Goal: Task Accomplishment & Management: Manage account settings

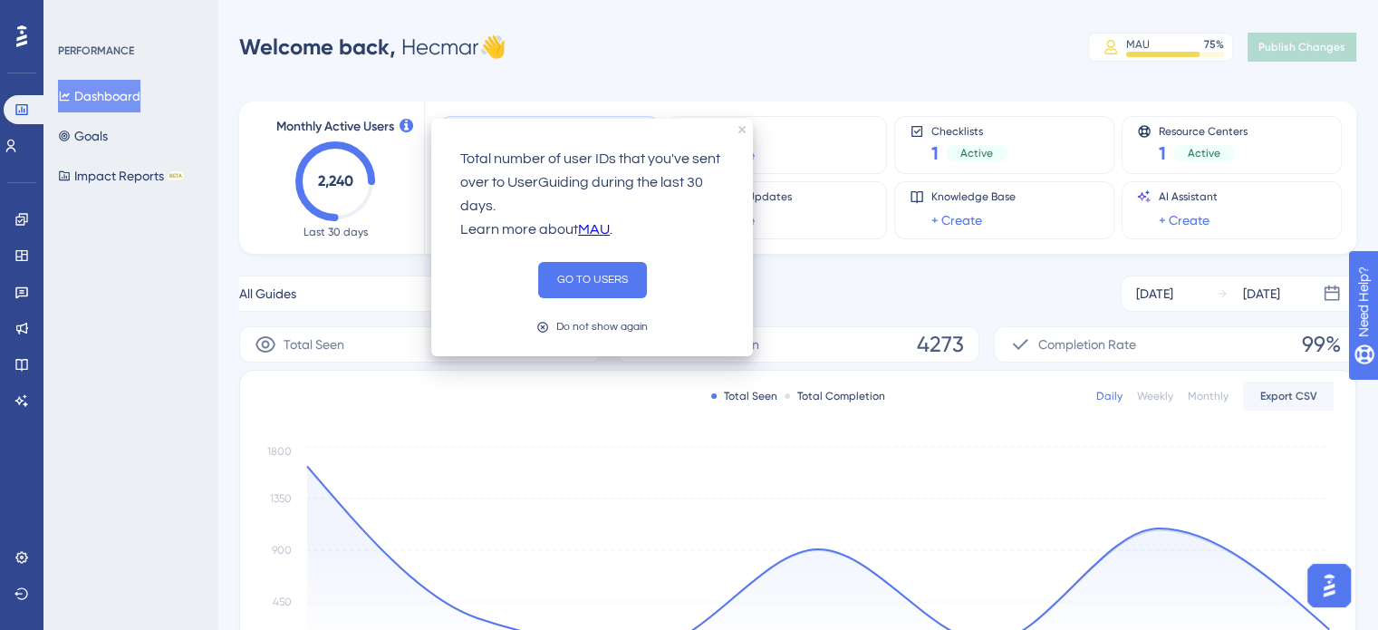
click at [597, 229] on link "MAU" at bounding box center [594, 230] width 32 height 24
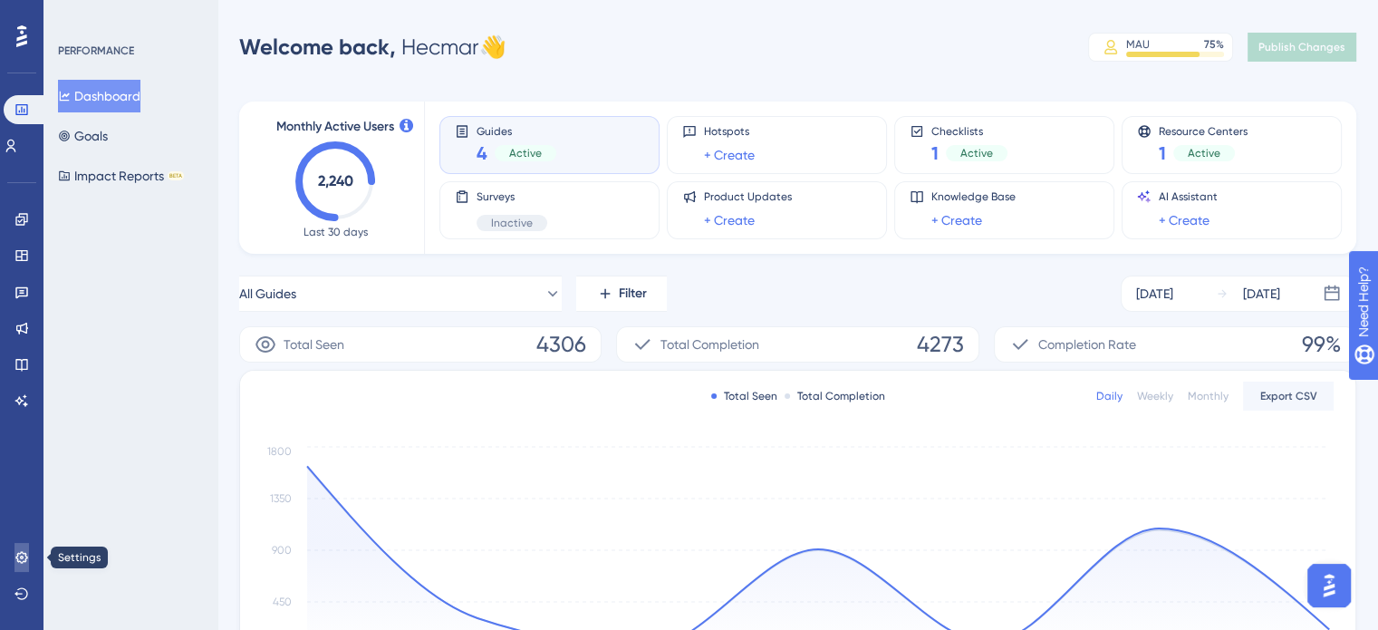
click at [26, 558] on icon at bounding box center [21, 557] width 12 height 12
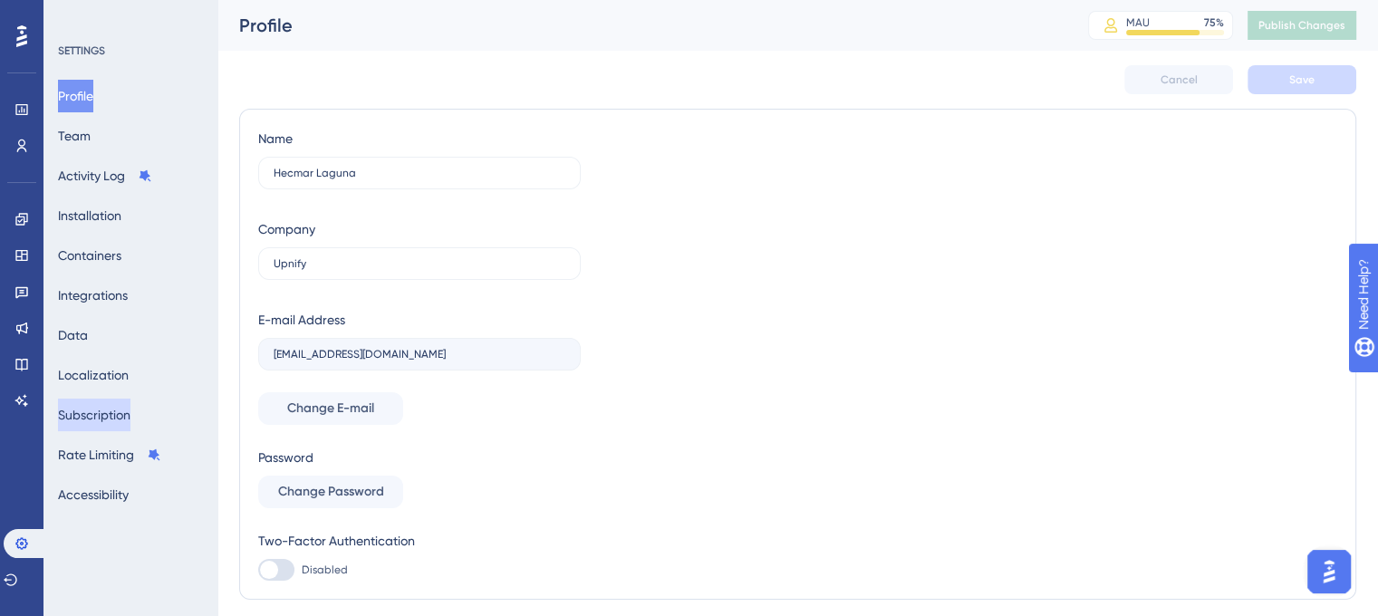
click at [107, 403] on button "Subscription" at bounding box center [94, 415] width 72 height 33
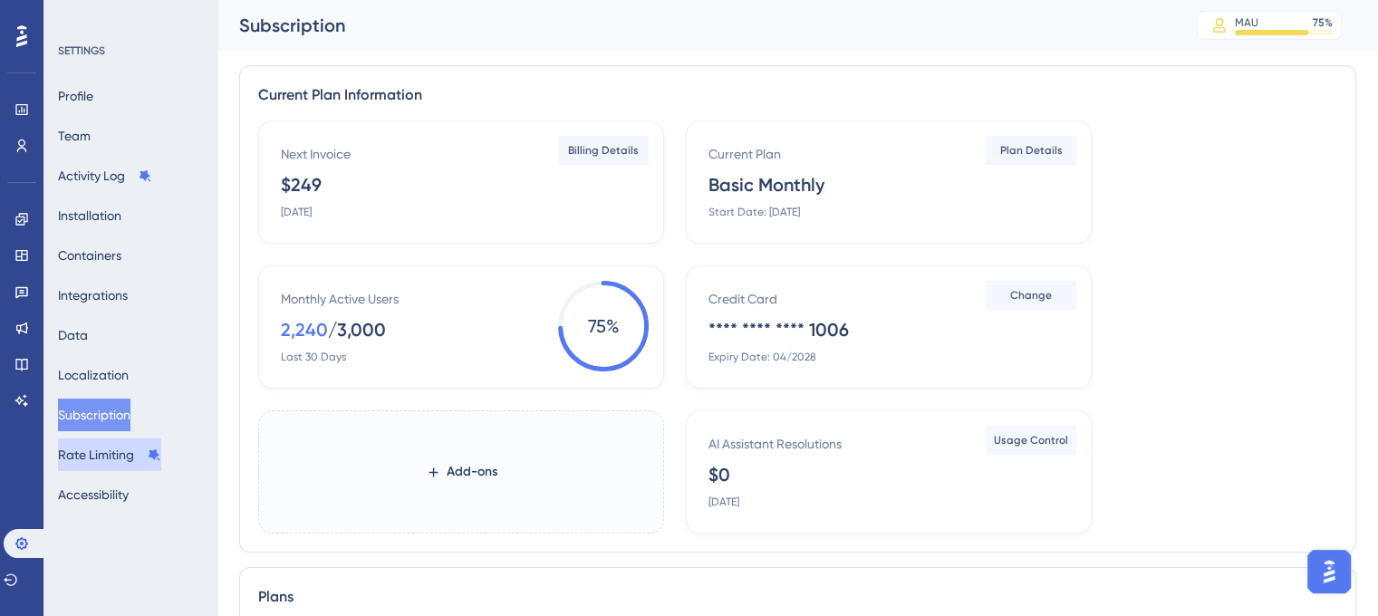
click at [118, 452] on button "Rate Limiting" at bounding box center [109, 454] width 103 height 33
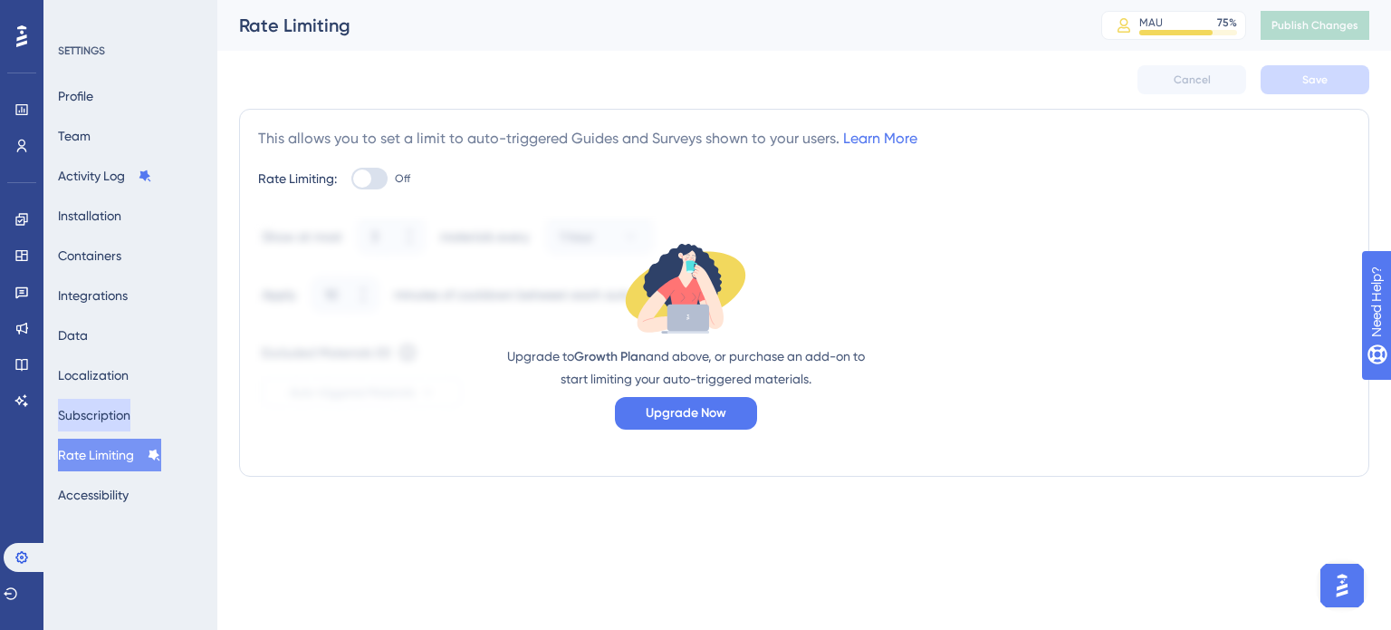
click at [130, 419] on button "Subscription" at bounding box center [94, 415] width 72 height 33
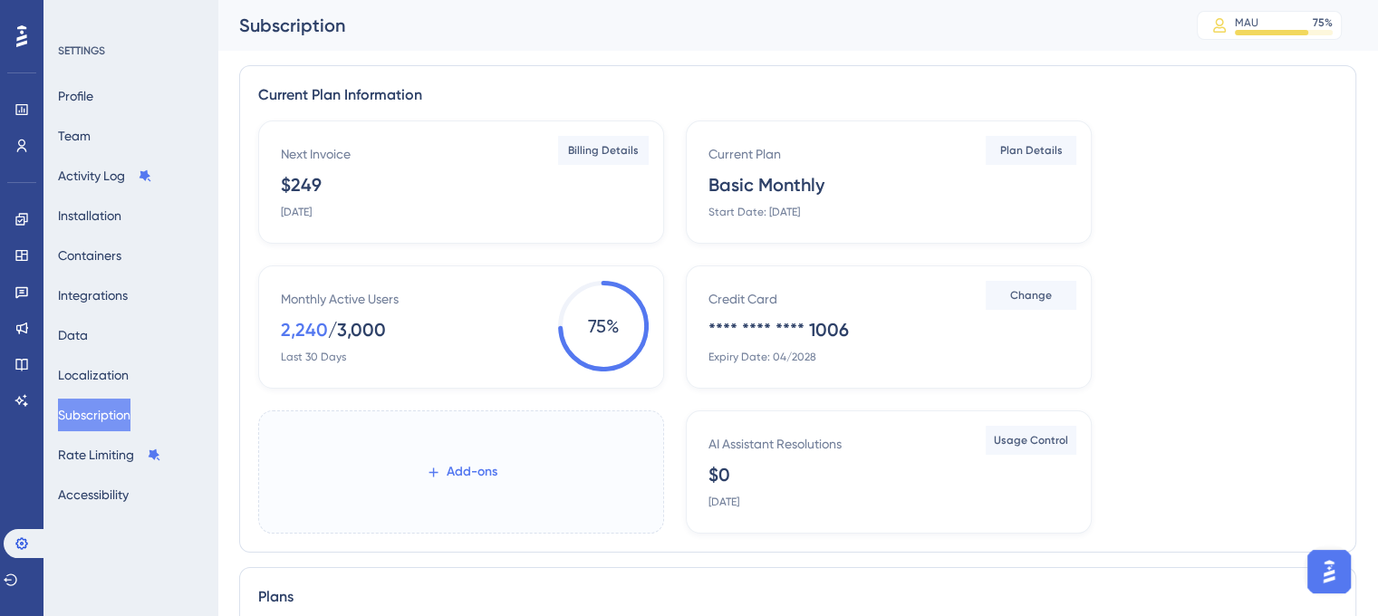
click at [457, 465] on span "Add-ons" at bounding box center [472, 472] width 51 height 22
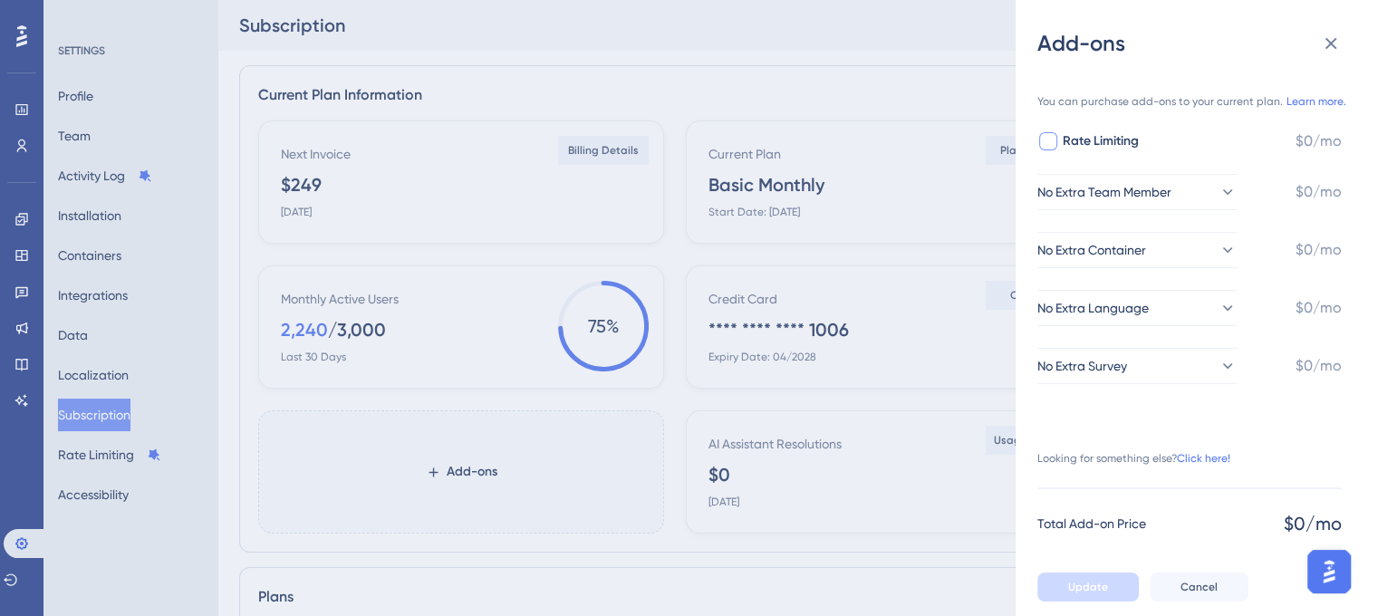
click at [1116, 135] on span "Rate Limiting" at bounding box center [1101, 141] width 76 height 22
checkbox input "false"
click at [1316, 98] on link "Learn more." at bounding box center [1316, 101] width 60 height 14
click at [1172, 191] on span "No Extra Team Member" at bounding box center [1105, 192] width 134 height 22
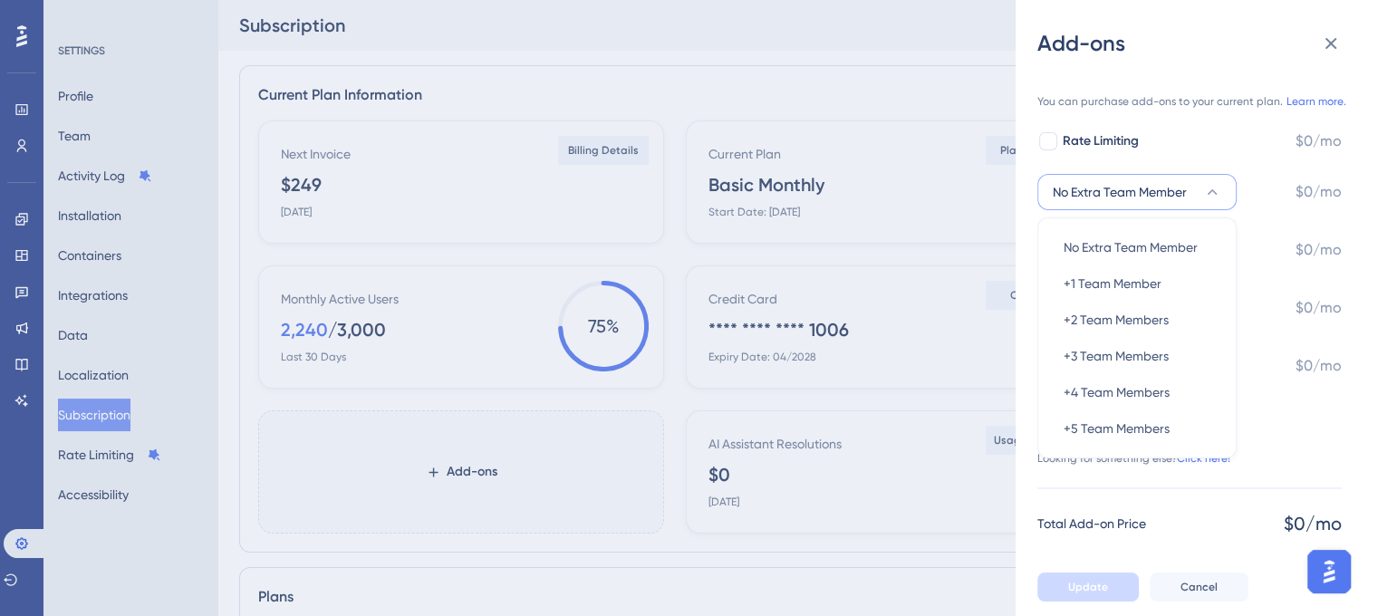
click at [1236, 133] on div "Rate Limiting $0/mo" at bounding box center [1189, 141] width 304 height 22
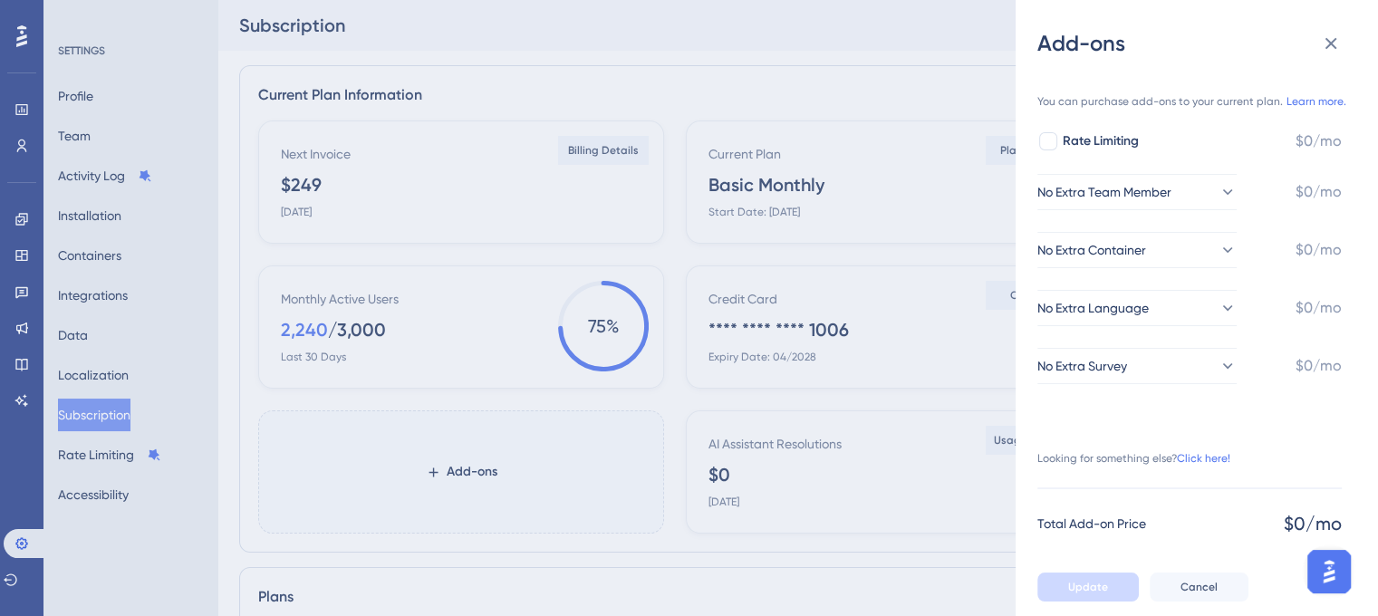
click at [476, 391] on div "Add-ons You can purchase add-ons to your current plan. Learn more. Rate Limitin…" at bounding box center [689, 308] width 1378 height 616
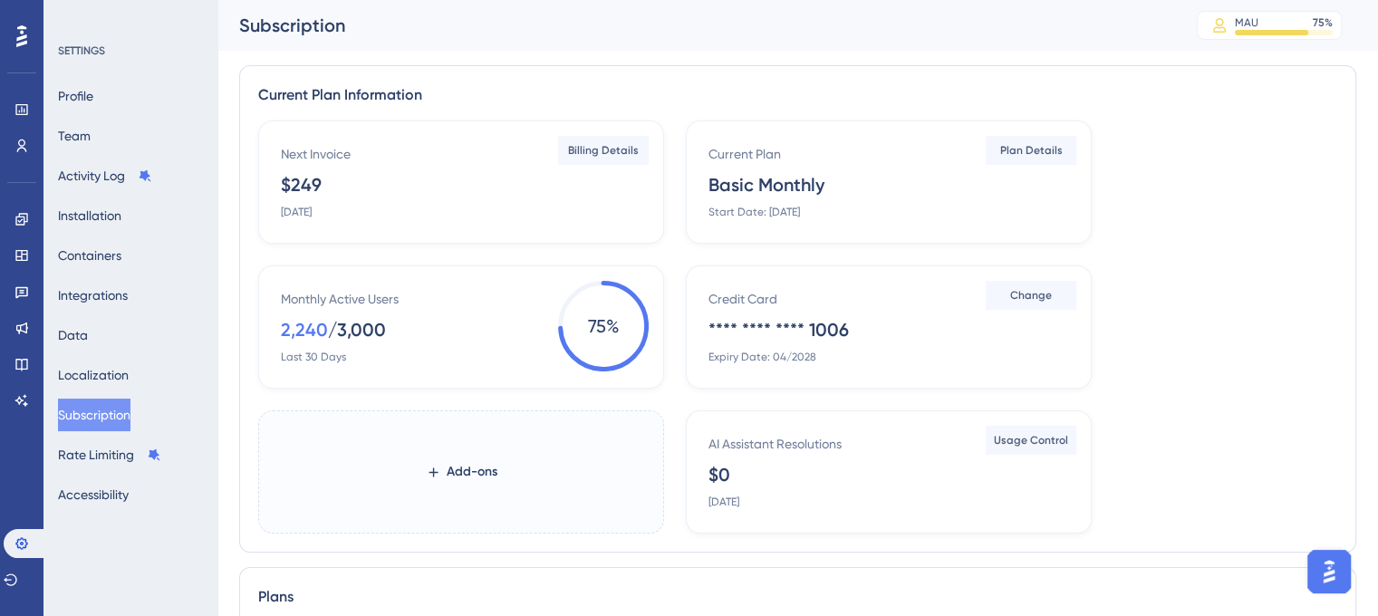
click at [594, 314] on span "75 %" at bounding box center [603, 326] width 91 height 91
drag, startPoint x: 594, startPoint y: 314, endPoint x: 558, endPoint y: 427, distance: 118.0
click at [593, 337] on span "75 %" at bounding box center [603, 326] width 91 height 91
click at [448, 469] on span "Add-ons" at bounding box center [472, 472] width 51 height 22
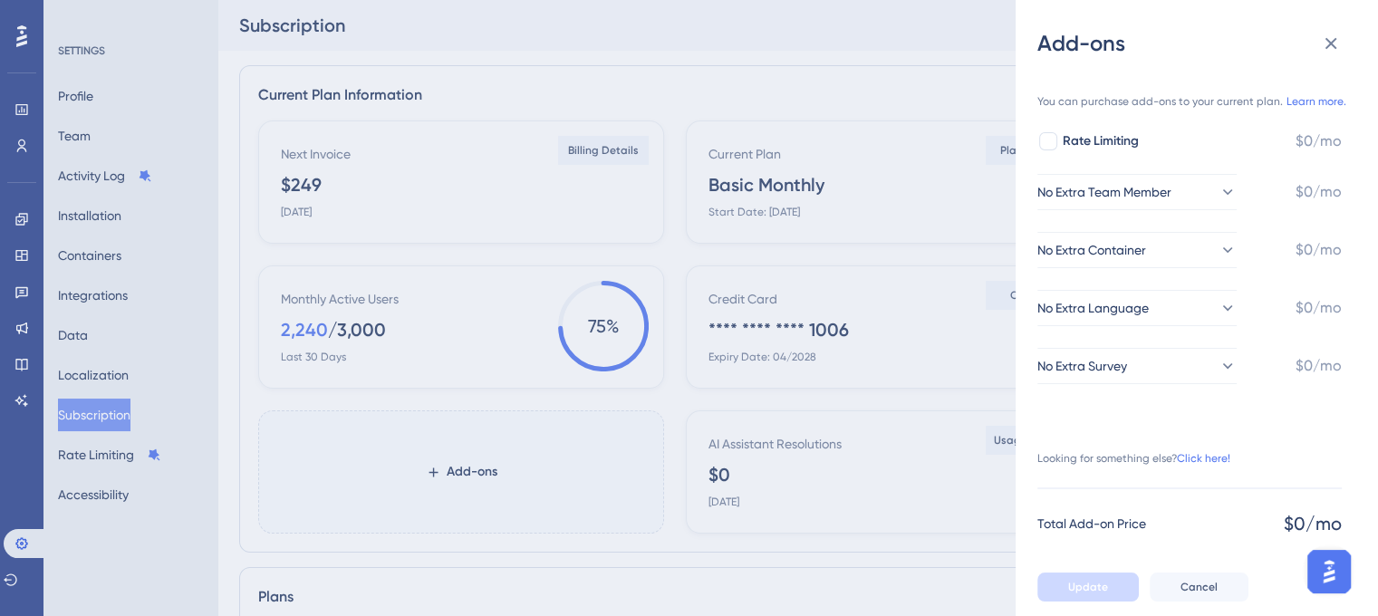
click at [1126, 152] on div "You can purchase add-ons to your current plan. Learn more. Rate Limiting $0/mo …" at bounding box center [1189, 232] width 304 height 304
click at [1127, 146] on span "Rate Limiting" at bounding box center [1101, 141] width 76 height 22
checkbox input "true"
click at [812, 231] on div "Add-ons You can purchase add-ons to your current plan. Learn more. Rate Limitin…" at bounding box center [689, 308] width 1378 height 616
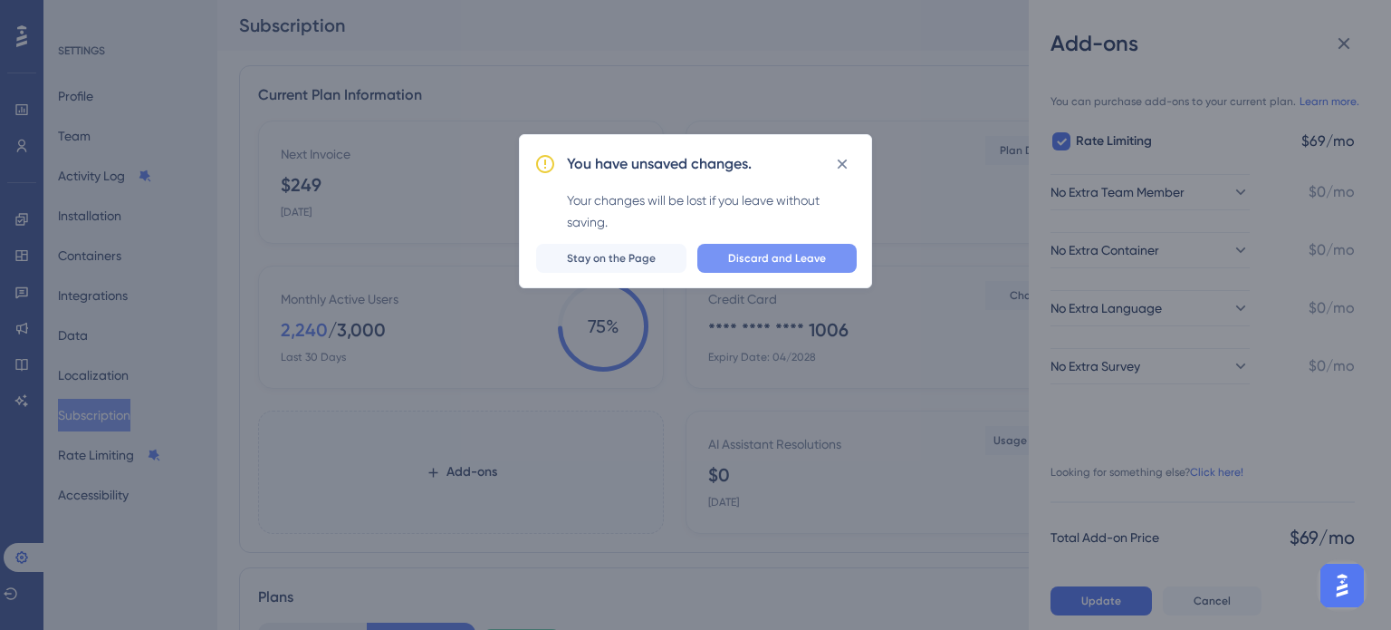
click at [784, 258] on span "Discard and Leave" at bounding box center [777, 258] width 98 height 14
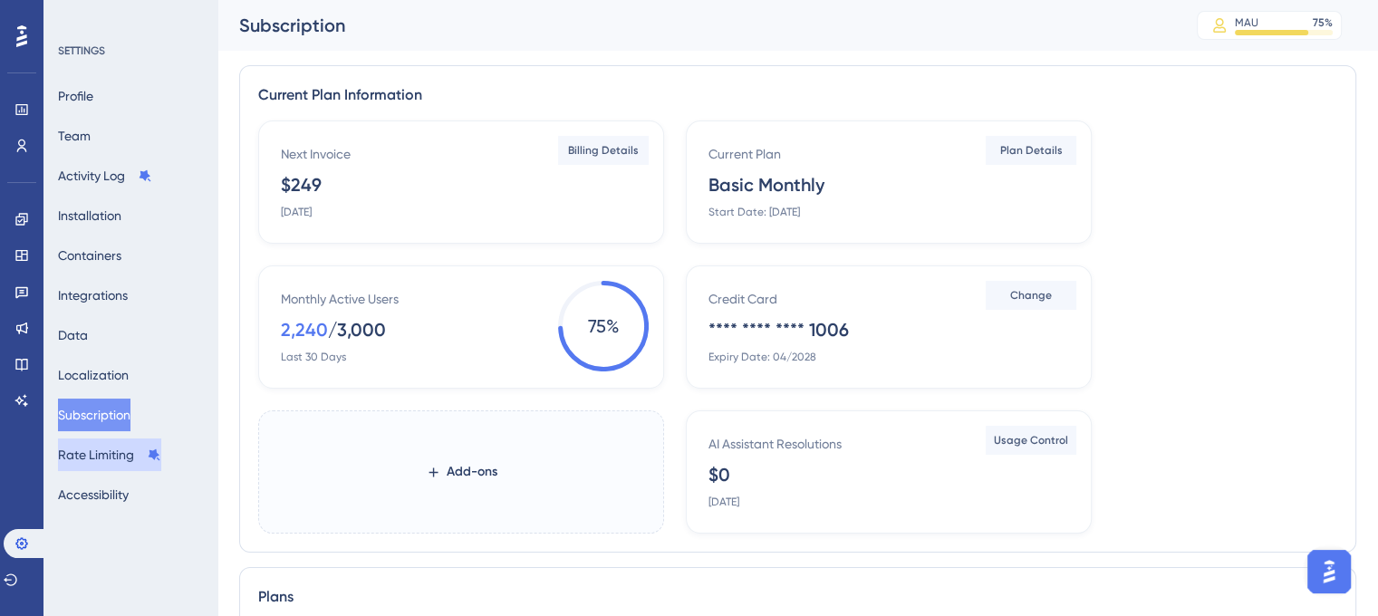
click at [118, 454] on button "Rate Limiting" at bounding box center [109, 454] width 103 height 33
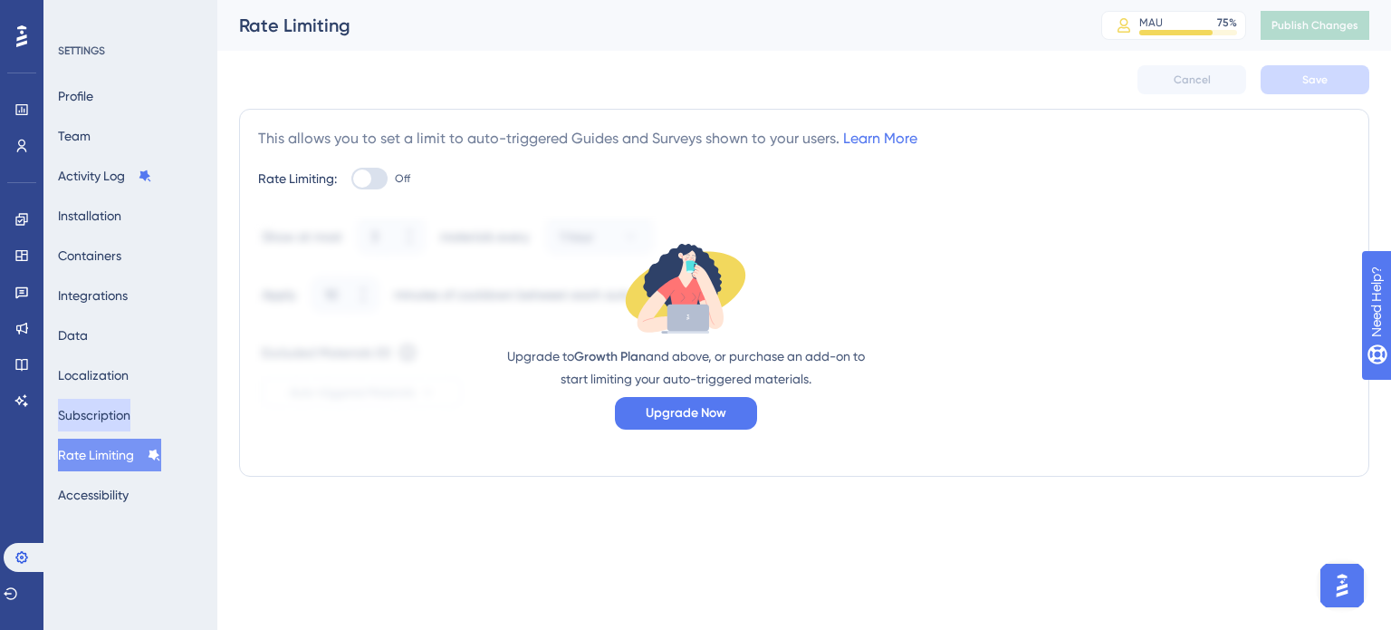
click at [103, 418] on button "Subscription" at bounding box center [94, 415] width 72 height 33
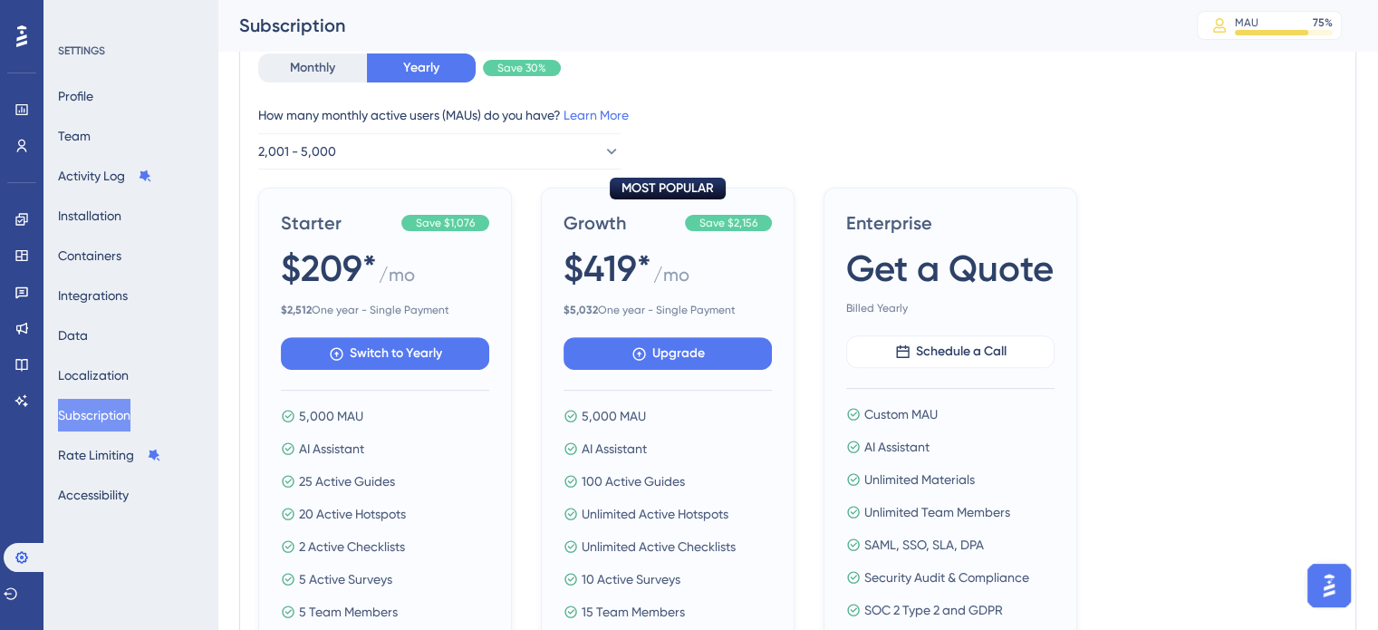
scroll to position [634, 0]
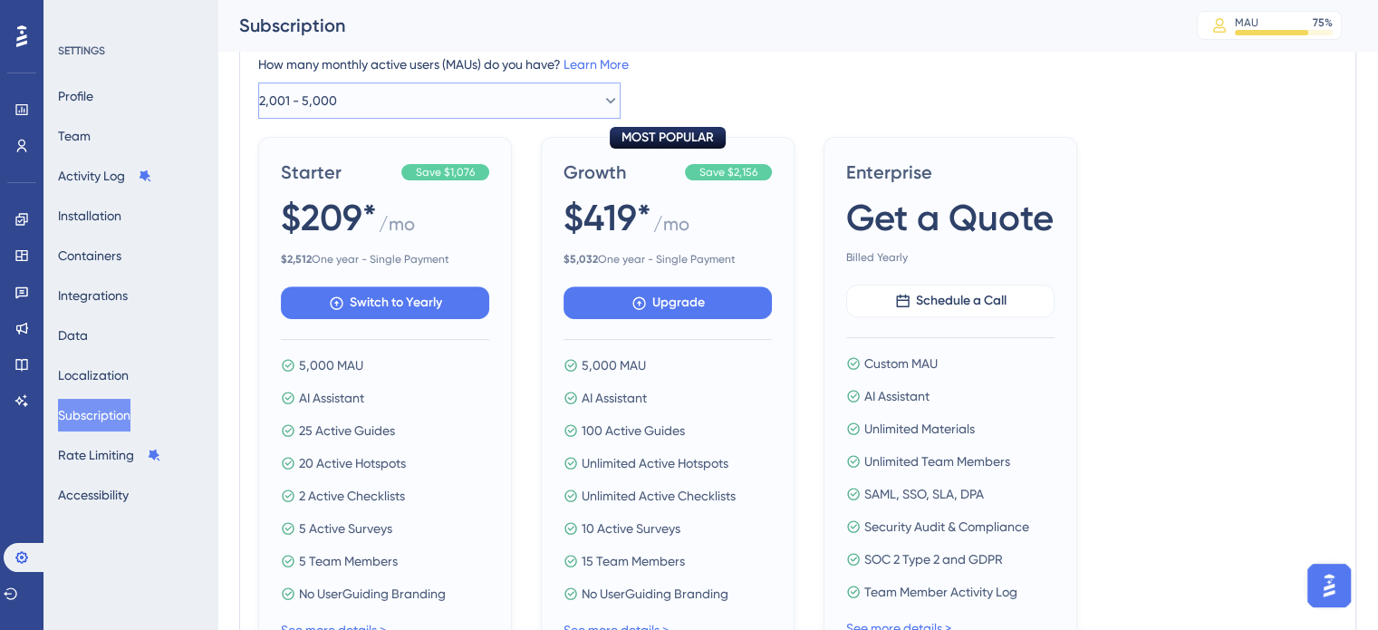
click at [604, 108] on icon at bounding box center [611, 100] width 18 height 18
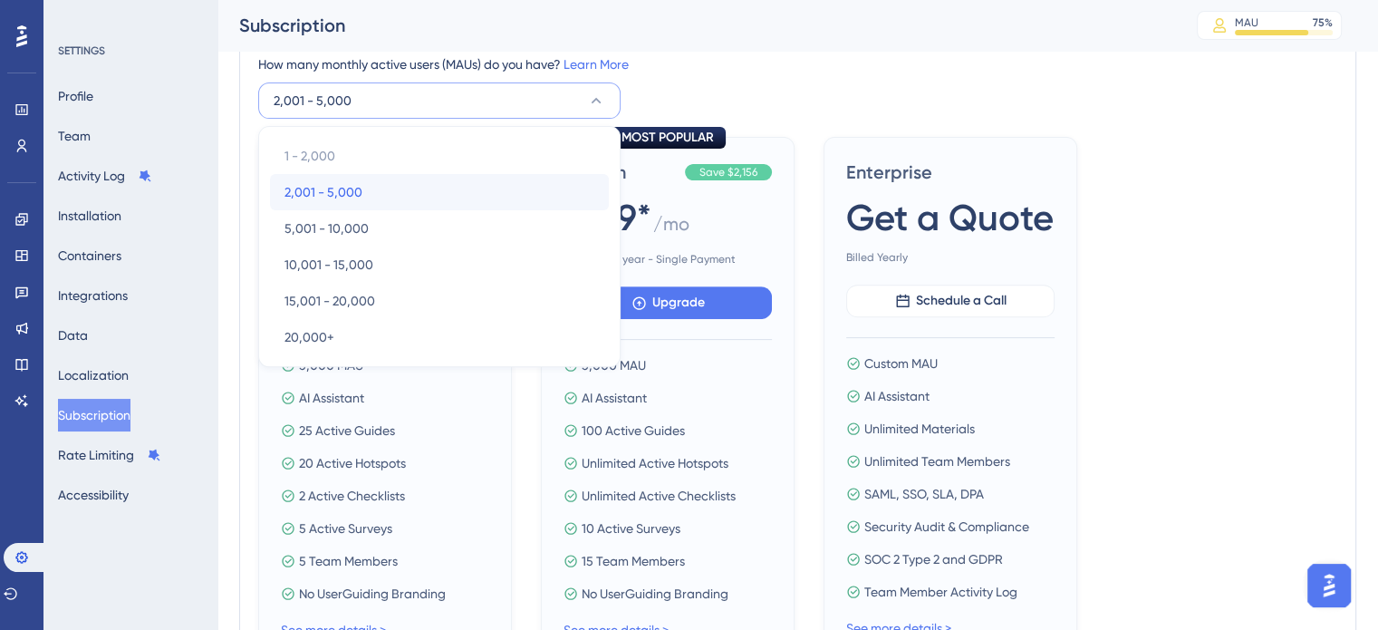
click at [425, 189] on div "2,001 - 5,000 2,001 - 5,000" at bounding box center [439, 192] width 310 height 36
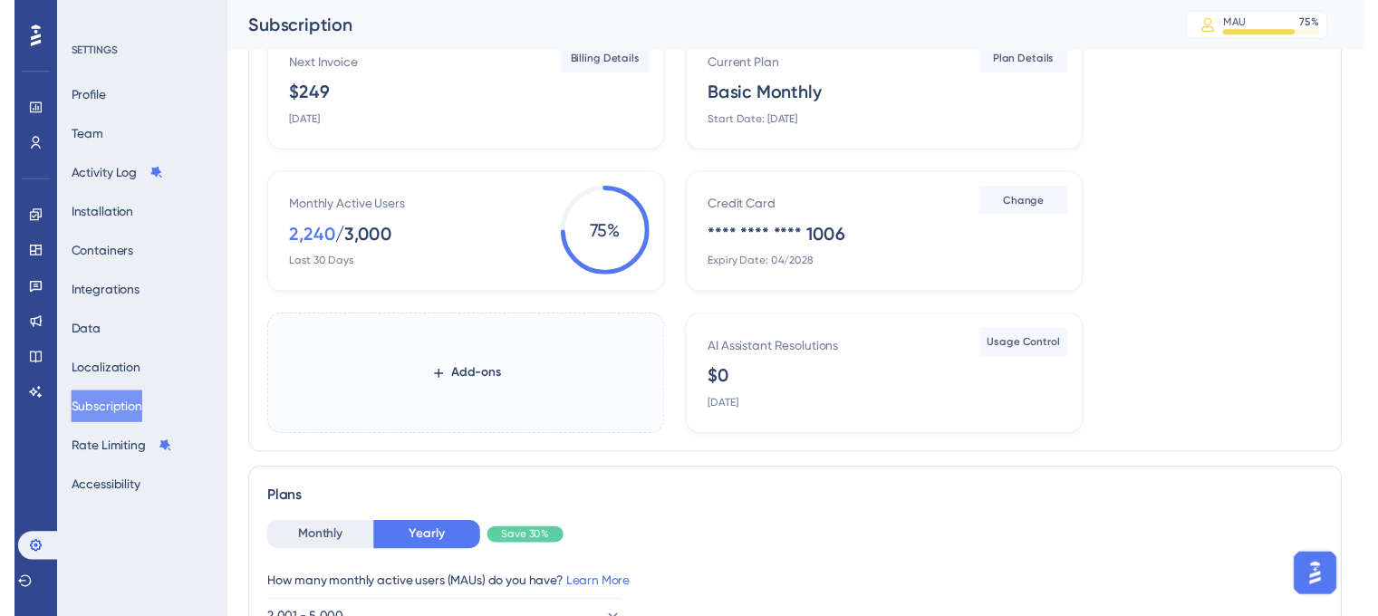
scroll to position [0, 0]
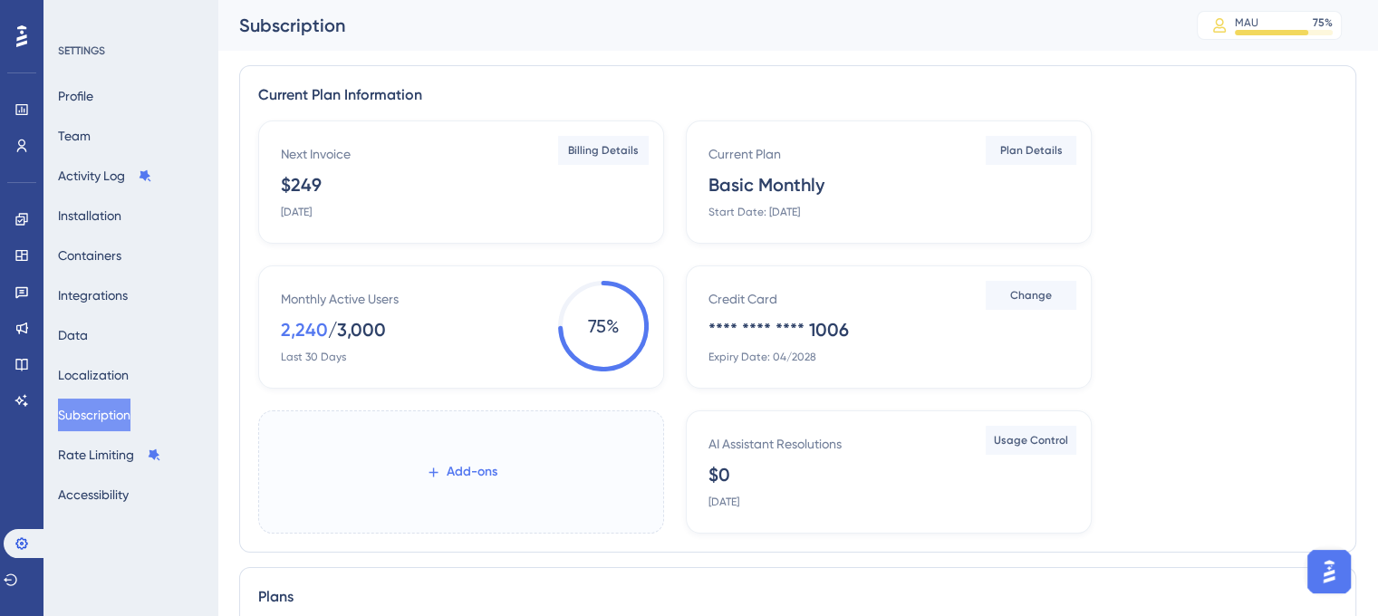
click at [442, 486] on button "Add-ons" at bounding box center [462, 472] width 130 height 33
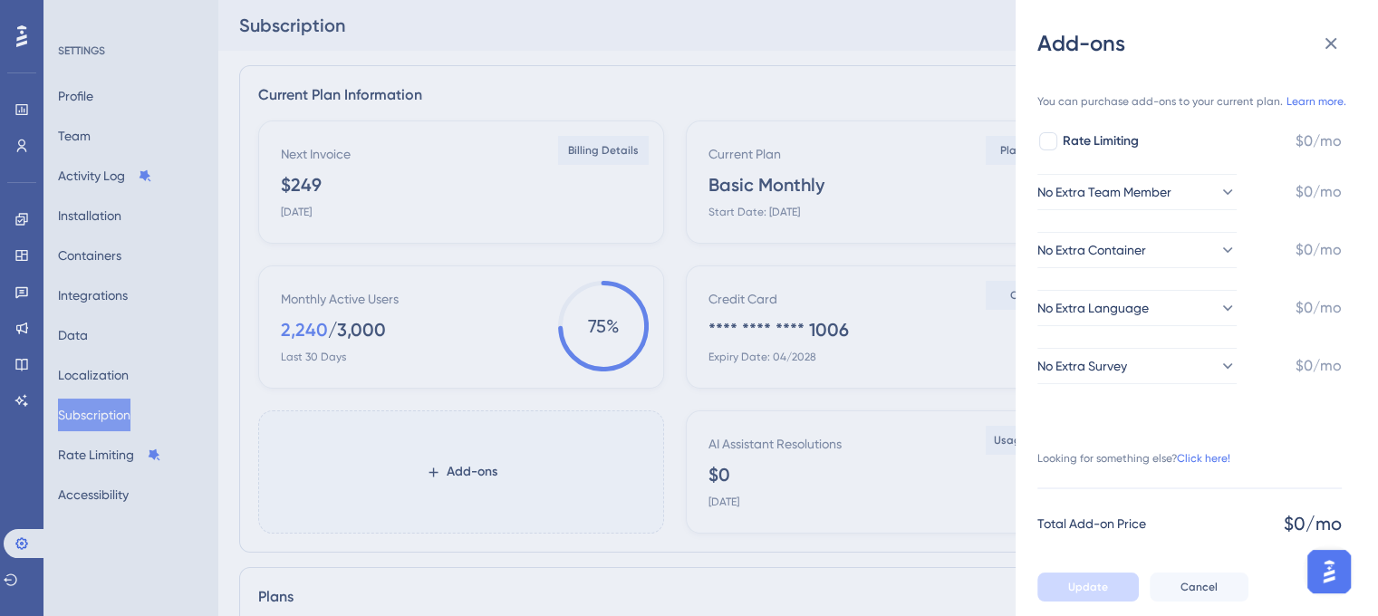
click at [767, 396] on div "Add-ons You can purchase add-ons to your current plan. Learn more. Rate Limitin…" at bounding box center [689, 308] width 1378 height 616
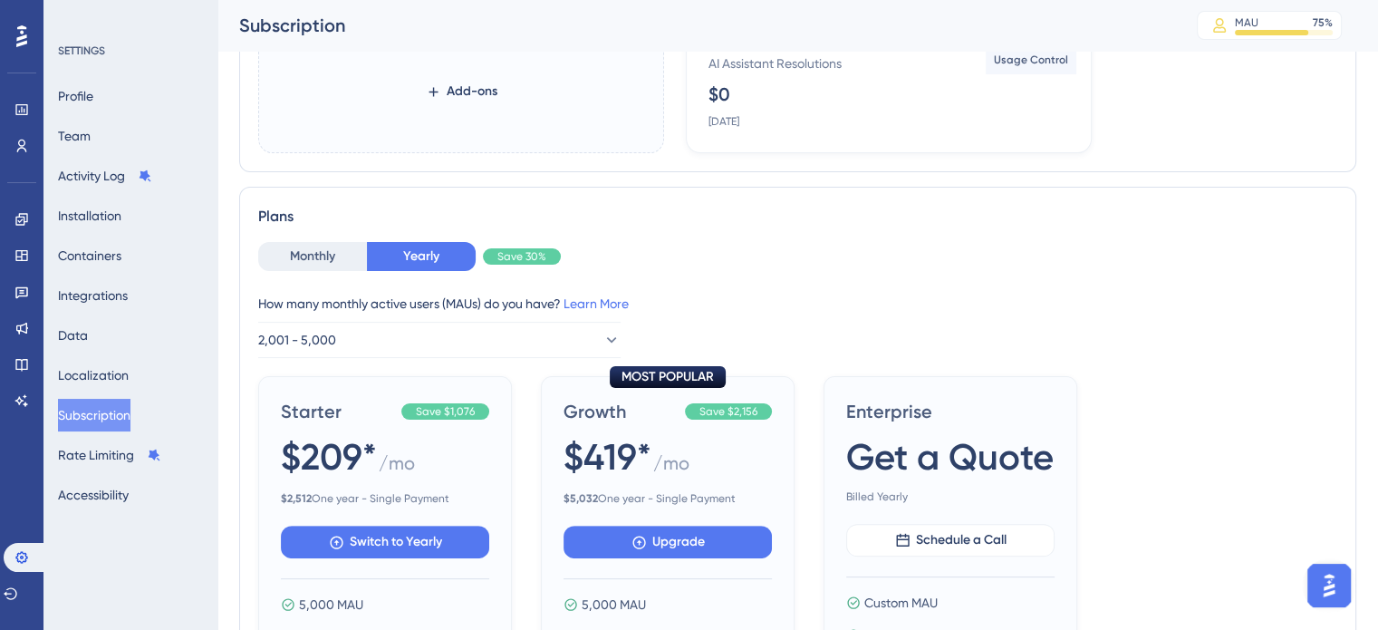
scroll to position [544, 0]
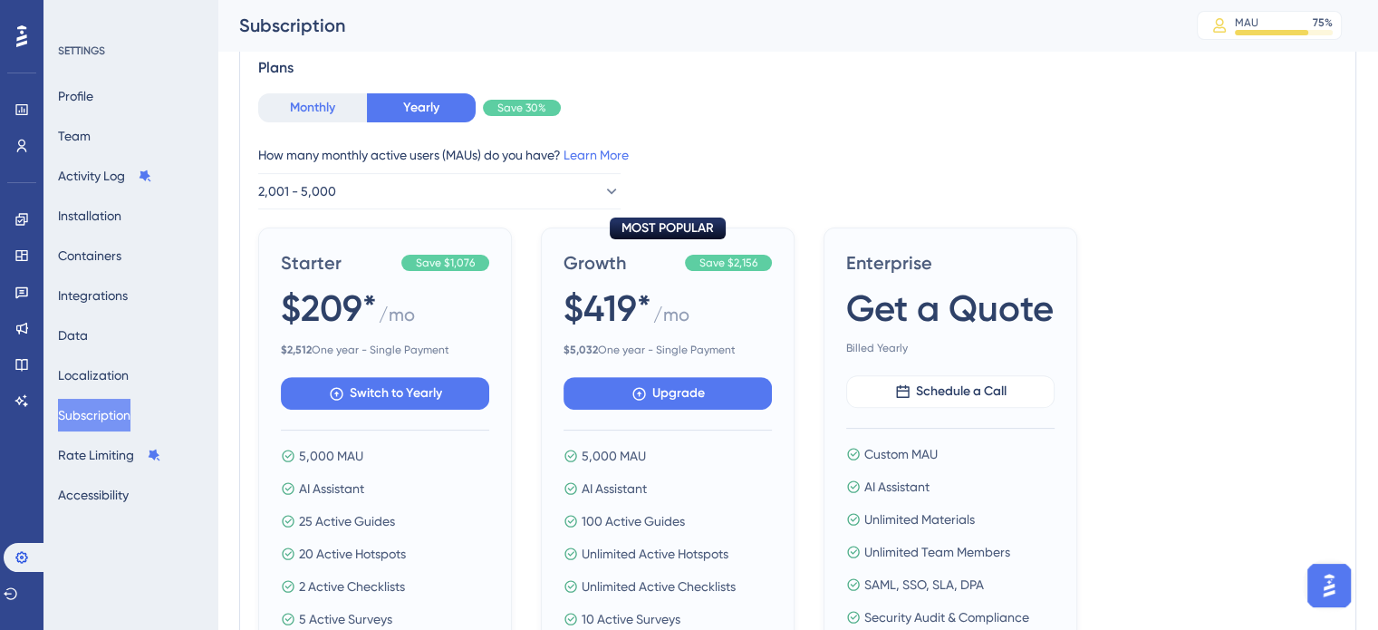
click at [322, 104] on button "Monthly" at bounding box center [312, 107] width 109 height 29
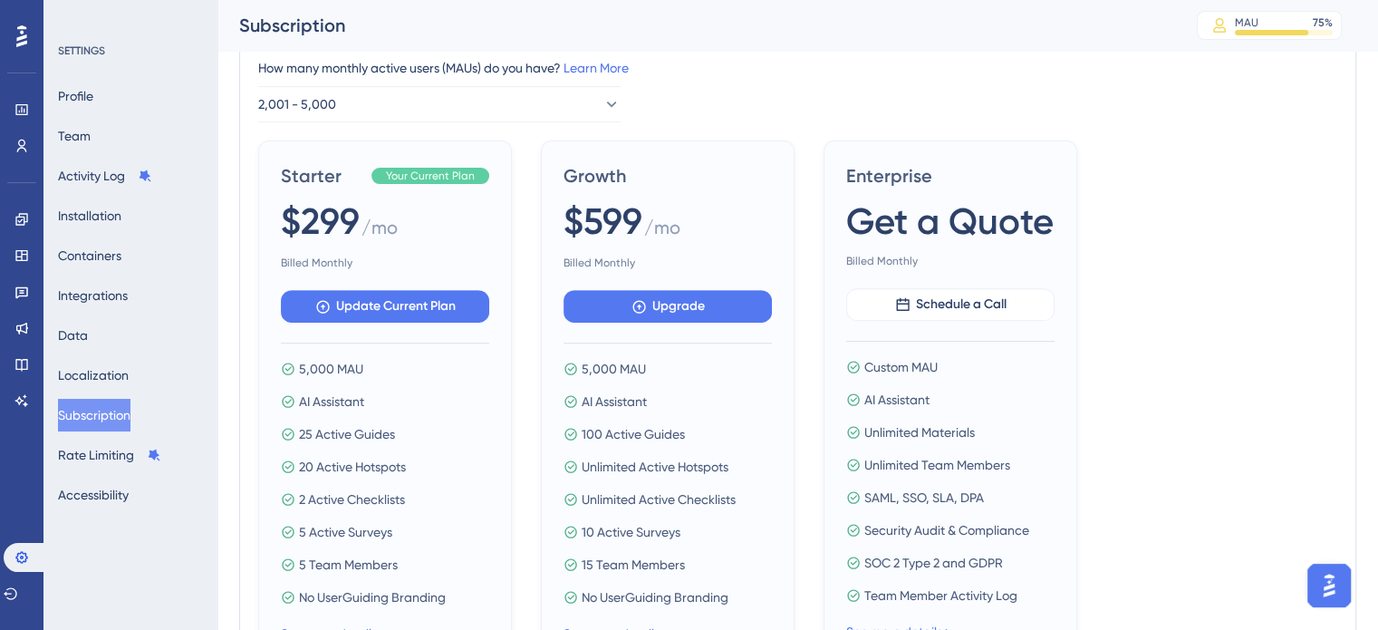
scroll to position [725, 0]
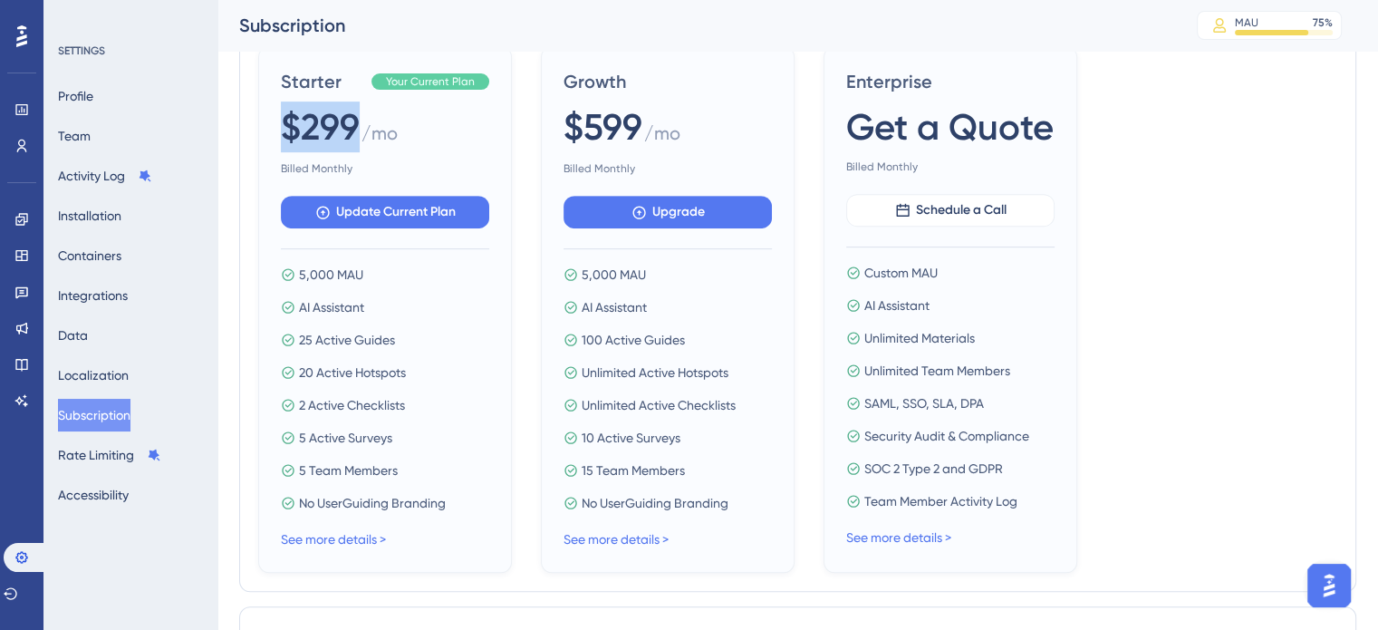
drag, startPoint x: 357, startPoint y: 120, endPoint x: 279, endPoint y: 122, distance: 78.0
click at [279, 122] on div "Starter Your Current Plan $299 / mo Billed Monthly Update Current Plan 5,000 MA…" at bounding box center [385, 309] width 254 height 526
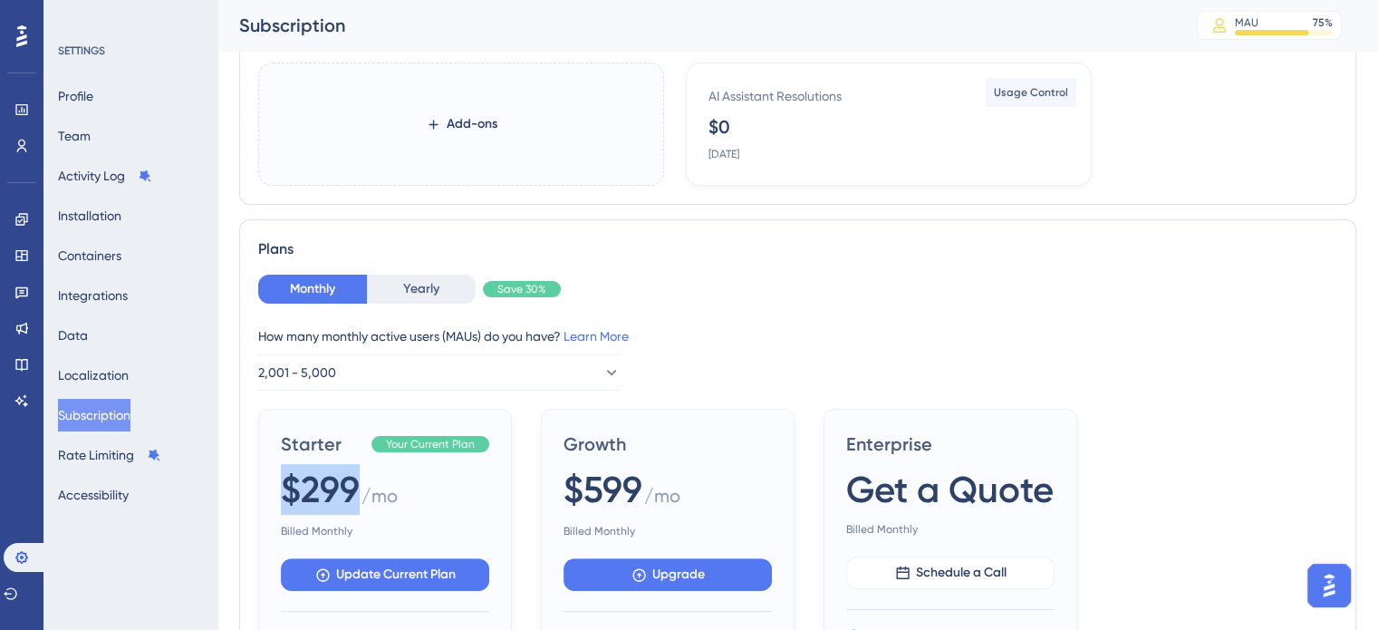
scroll to position [0, 0]
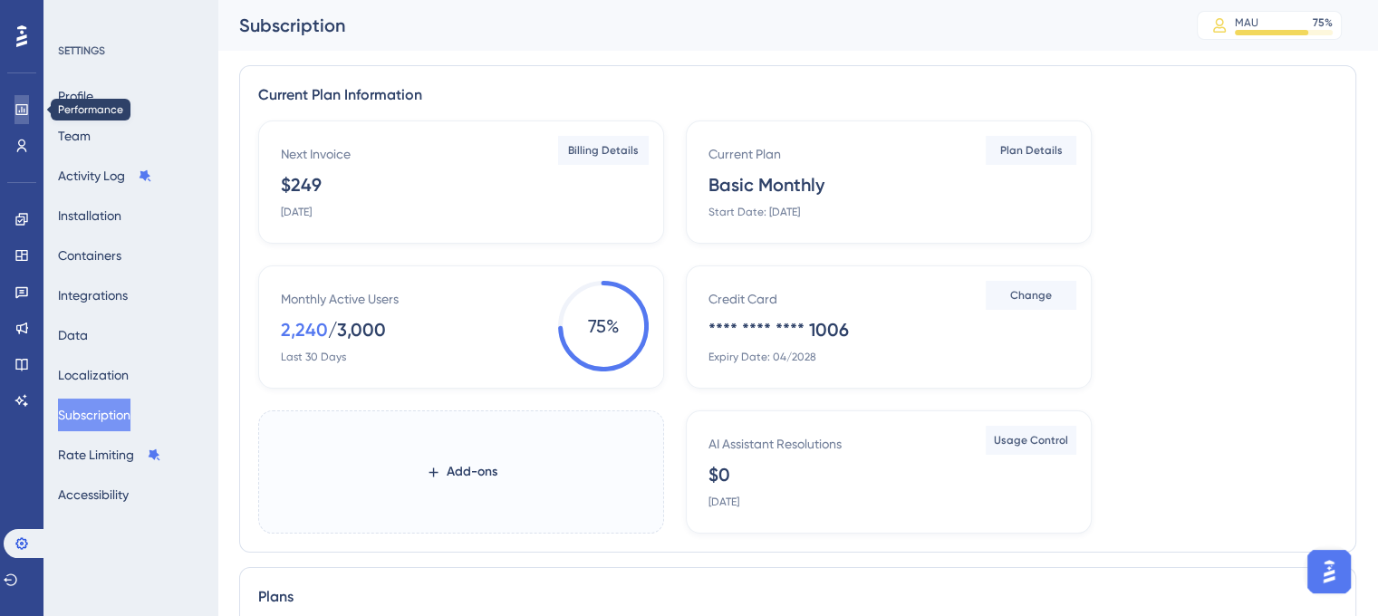
click at [25, 108] on icon at bounding box center [21, 109] width 14 height 14
